Goal: Navigation & Orientation: Find specific page/section

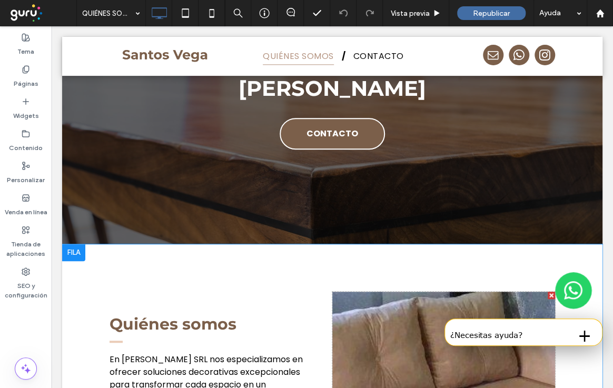
scroll to position [239, 0]
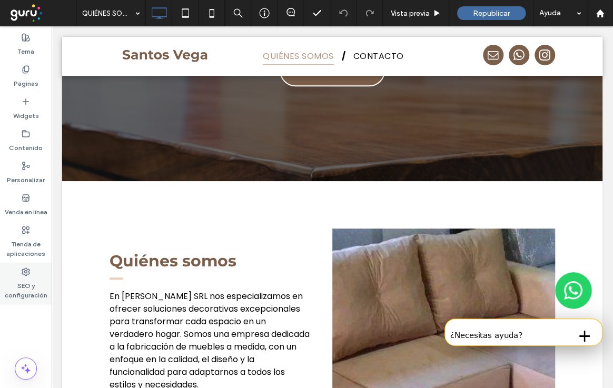
click at [31, 274] on div "SEO y configuración" at bounding box center [26, 284] width 52 height 42
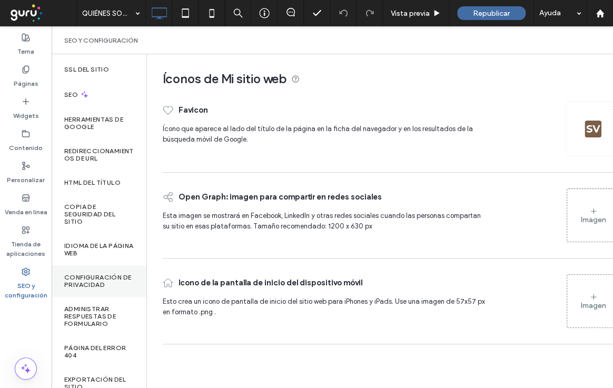
scroll to position [102, 0]
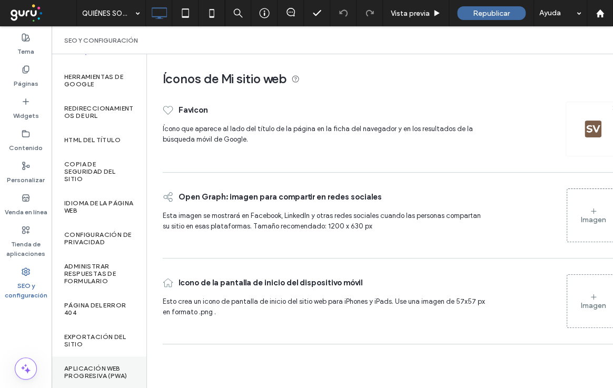
click at [94, 365] on label "Aplicación web progresiva (PWA)" at bounding box center [99, 372] width 70 height 15
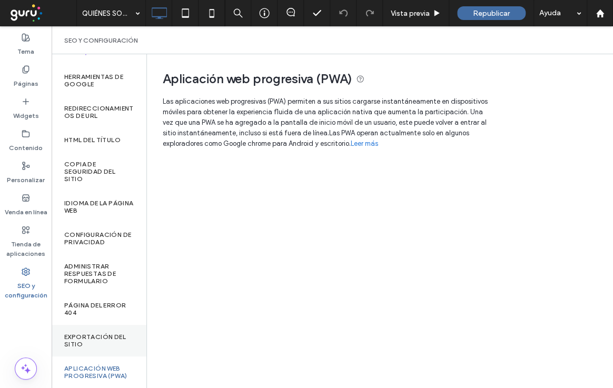
click at [92, 333] on label "Exportación del sitio" at bounding box center [99, 340] width 70 height 15
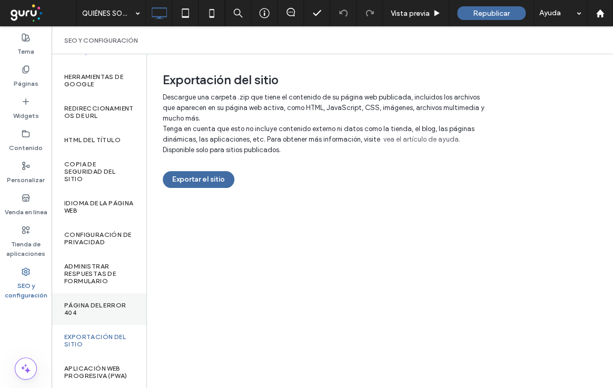
click at [93, 306] on label "Página del error 404" at bounding box center [99, 309] width 70 height 15
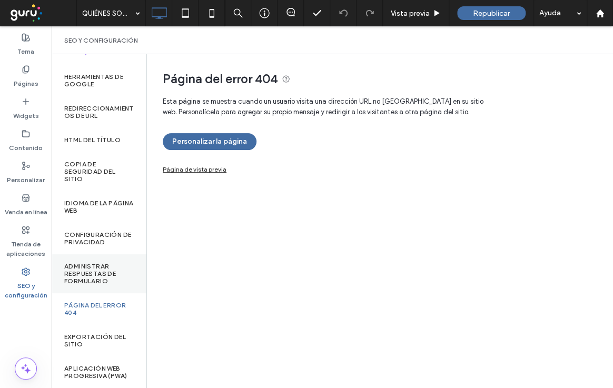
click at [97, 265] on label "Administrar respuestas de formulario" at bounding box center [99, 274] width 70 height 22
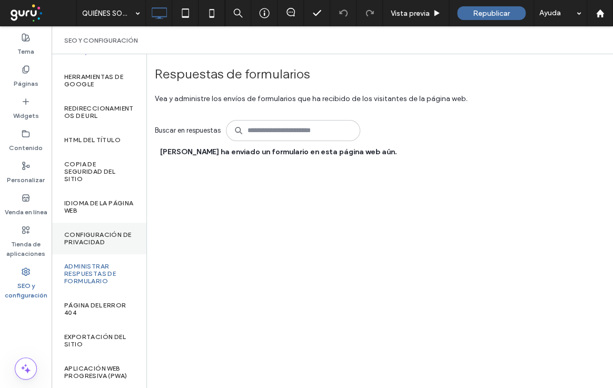
click at [100, 234] on label "Configuración de privacidad" at bounding box center [99, 238] width 70 height 15
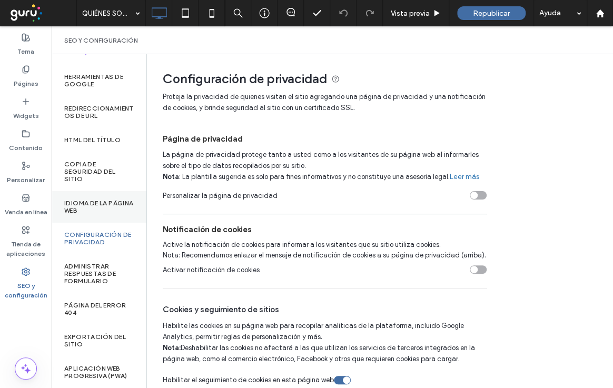
click at [91, 200] on label "Idioma de la página web" at bounding box center [99, 207] width 70 height 15
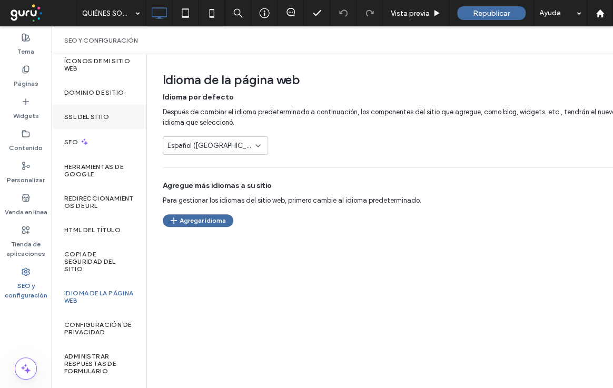
scroll to position [0, 0]
